Goal: Task Accomplishment & Management: Manage account settings

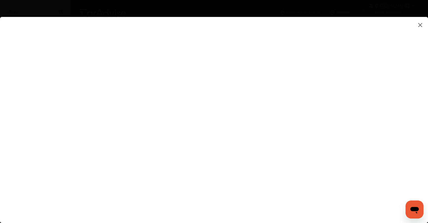
click at [367, 120] on flutter-view at bounding box center [214, 114] width 428 height 194
click at [418, 27] on img at bounding box center [420, 24] width 7 height 7
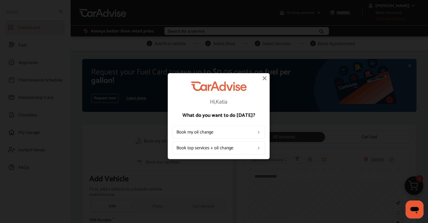
click at [264, 80] on img at bounding box center [264, 78] width 7 height 7
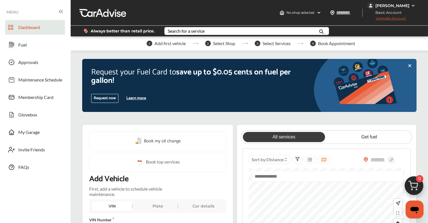
click at [412, 7] on img at bounding box center [413, 5] width 5 height 5
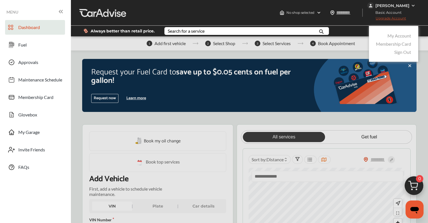
click at [405, 53] on link "Sign Out" at bounding box center [402, 51] width 17 height 5
